Goal: Find specific page/section: Find specific page/section

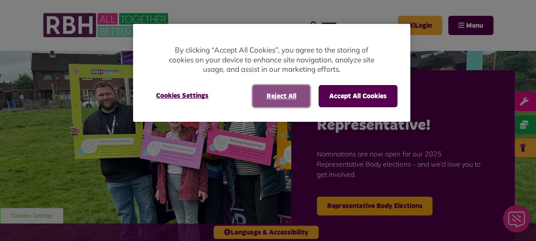
click at [297, 87] on button "Reject All" at bounding box center [281, 96] width 58 height 22
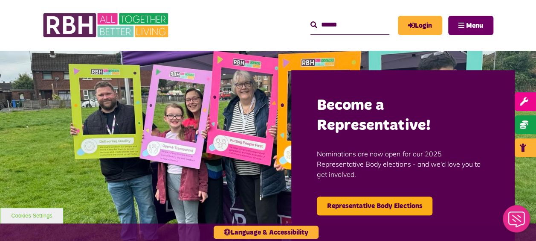
click at [474, 27] on span "Menu" at bounding box center [474, 25] width 17 height 7
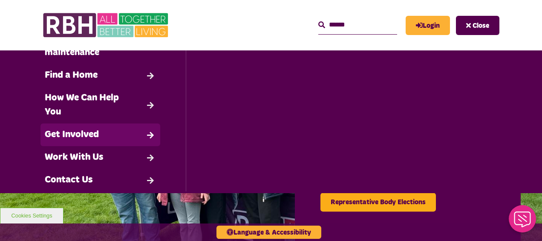
scroll to position [101, 0]
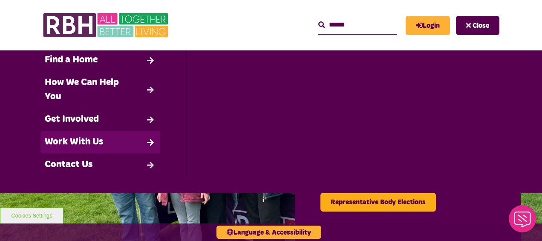
click at [97, 138] on link "Work With Us" at bounding box center [101, 141] width 120 height 23
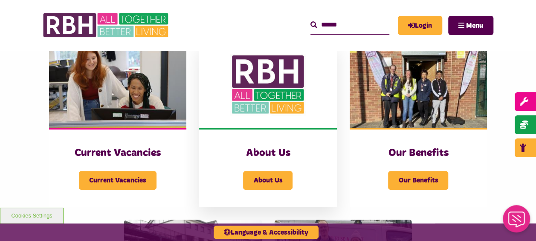
scroll to position [213, 0]
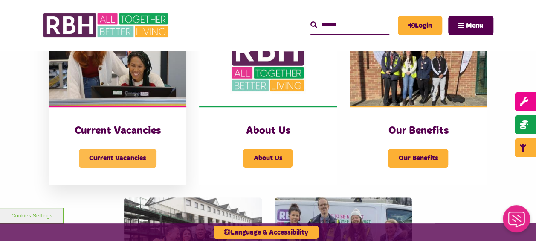
click at [129, 155] on span "Current Vacancies" at bounding box center [118, 157] width 78 height 19
